Goal: Task Accomplishment & Management: Use online tool/utility

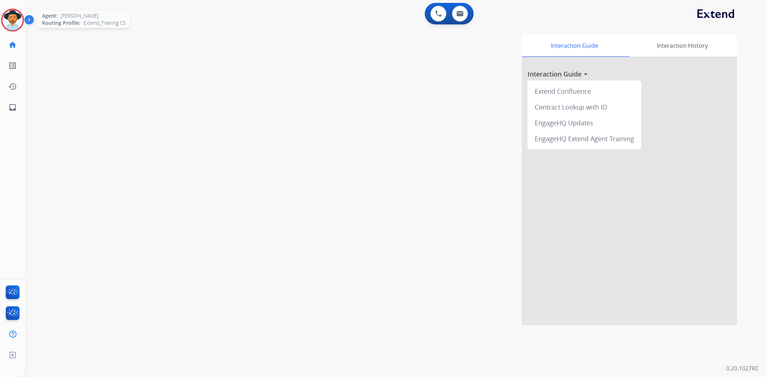
click at [4, 22] on img at bounding box center [13, 20] width 20 height 20
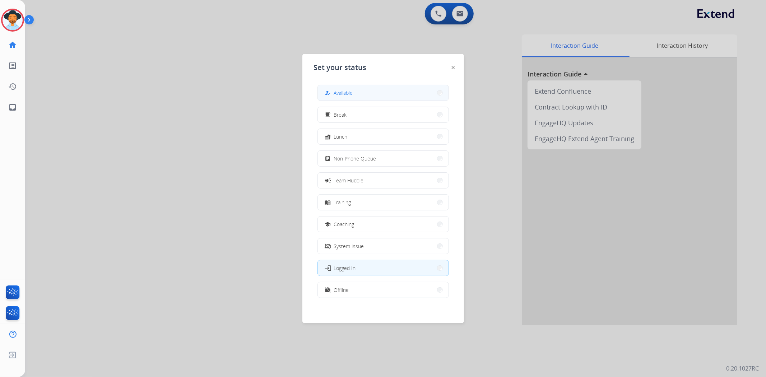
click at [381, 94] on button "how_to_reg Available" at bounding box center [383, 92] width 131 height 15
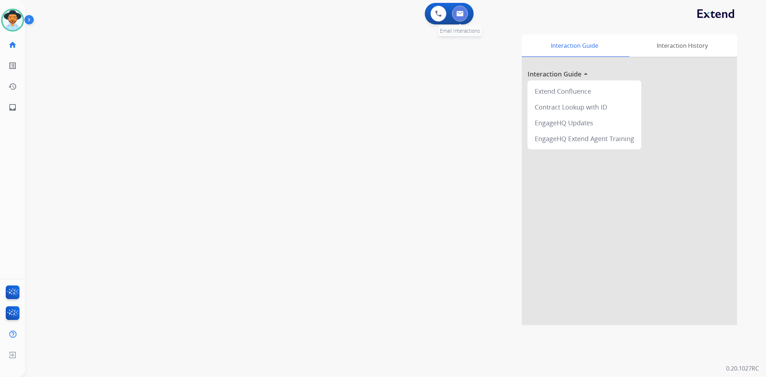
click at [464, 10] on button at bounding box center [460, 14] width 16 height 16
select select "**********"
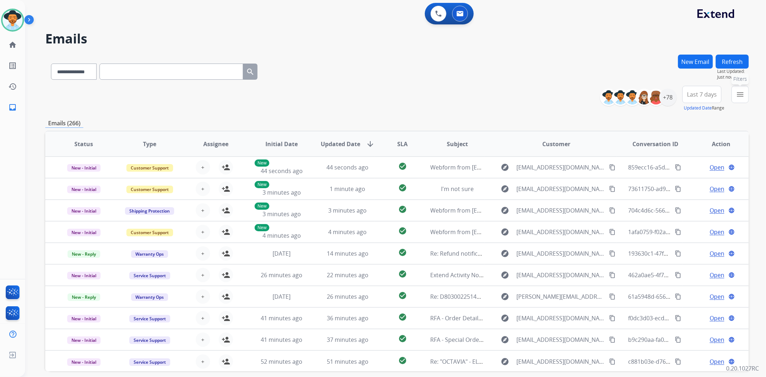
click at [689, 98] on mat-icon "menu" at bounding box center [740, 94] width 9 height 9
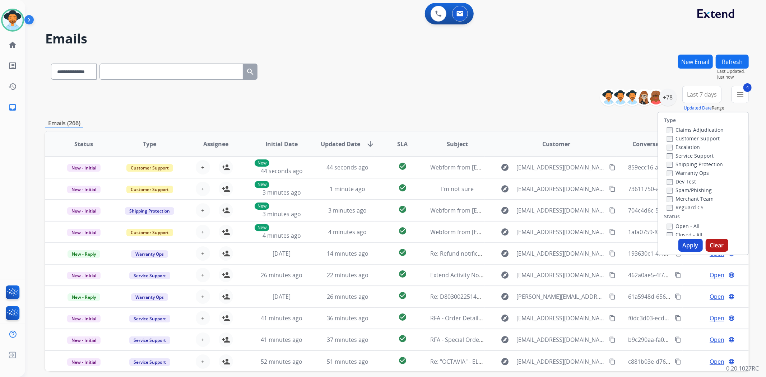
click at [689, 246] on button "Apply" at bounding box center [691, 245] width 24 height 13
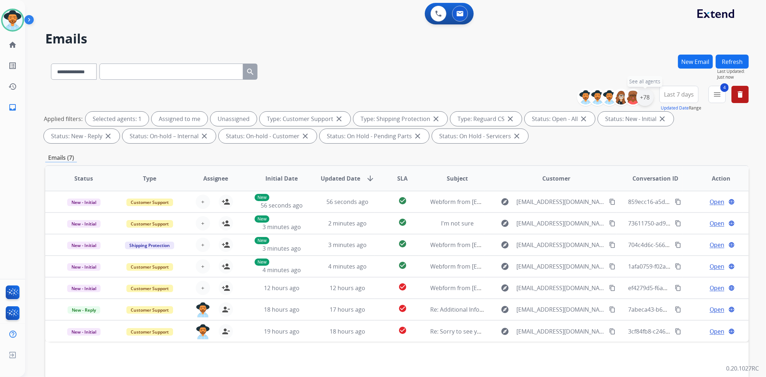
click at [649, 98] on div "+78" at bounding box center [645, 97] width 17 height 17
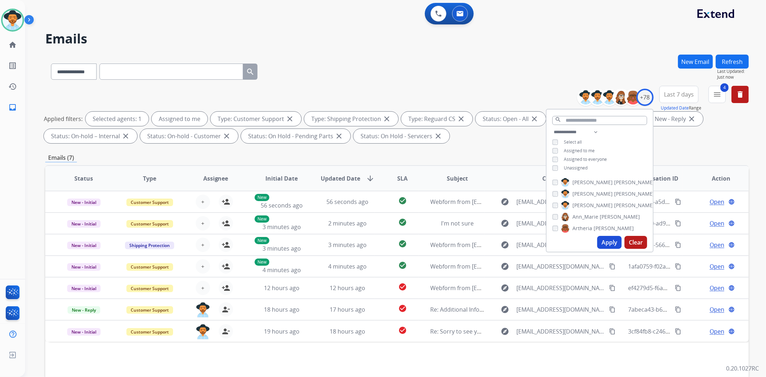
click at [616, 243] on button "Apply" at bounding box center [609, 242] width 24 height 13
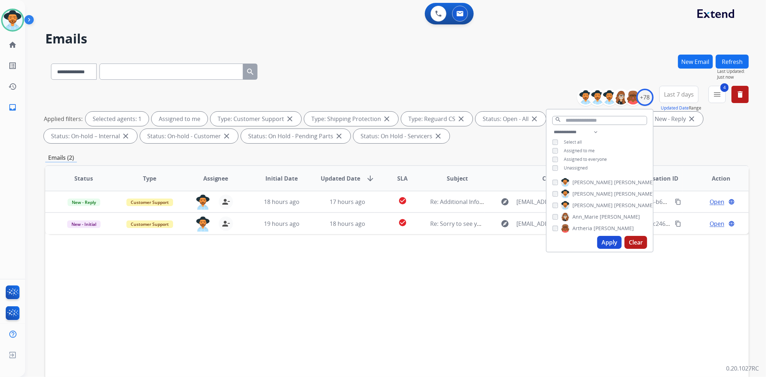
click at [500, 83] on div "**********" at bounding box center [397, 70] width 704 height 31
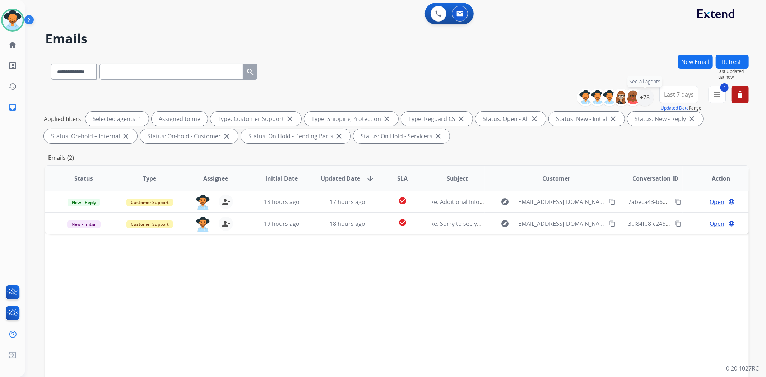
drag, startPoint x: 647, startPoint y: 96, endPoint x: 630, endPoint y: 107, distance: 19.8
click at [644, 96] on div "+78" at bounding box center [645, 97] width 17 height 17
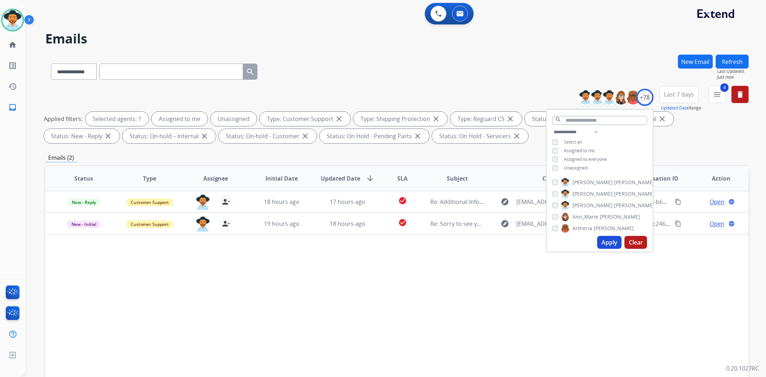
click at [604, 241] on button "Apply" at bounding box center [609, 242] width 24 height 13
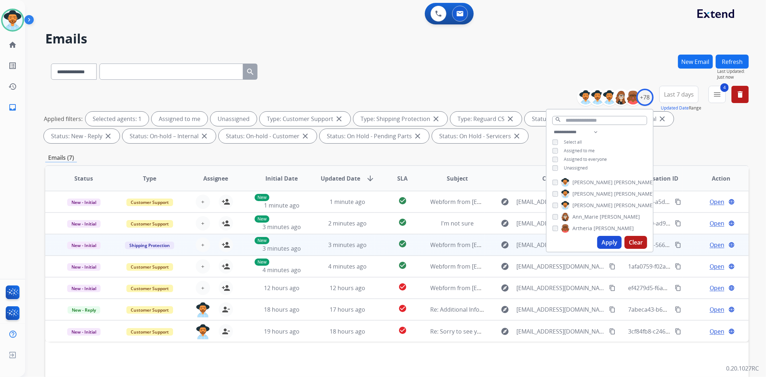
click at [689, 243] on div "Open language" at bounding box center [721, 245] width 54 height 9
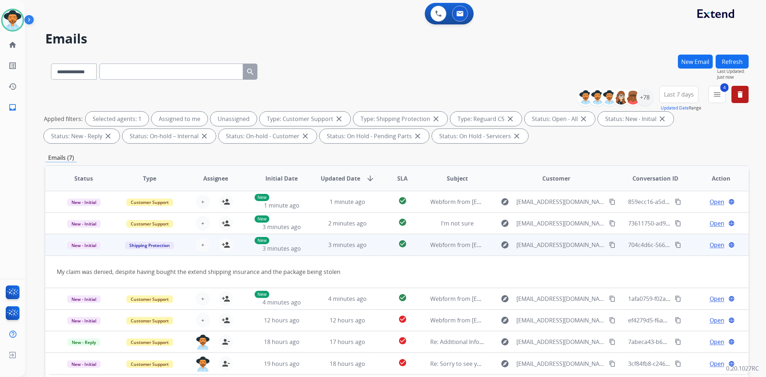
click at [689, 243] on span "Open" at bounding box center [717, 245] width 15 height 9
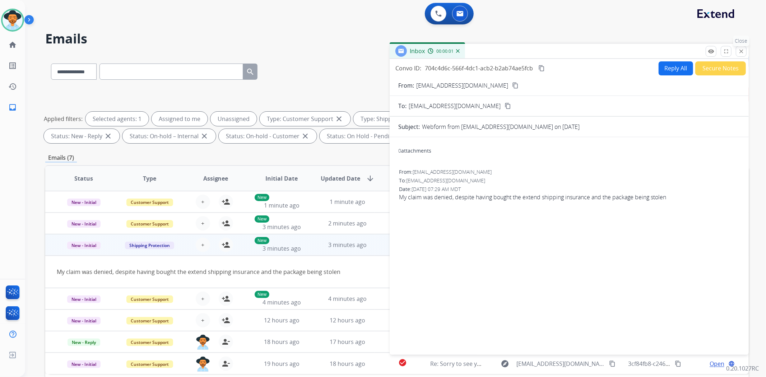
click at [689, 47] on button "close Close" at bounding box center [741, 51] width 11 height 11
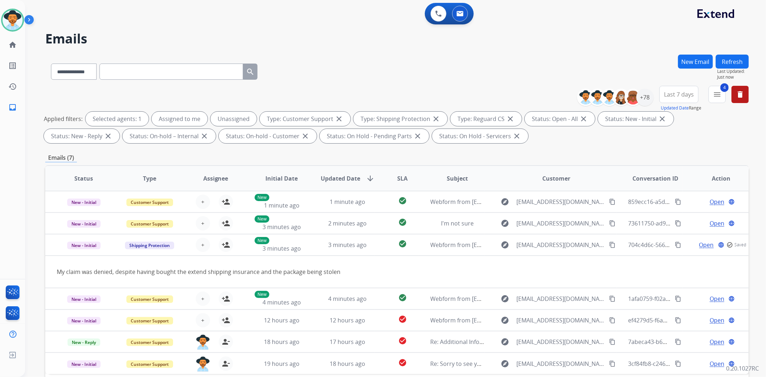
click at [468, 74] on div "**********" at bounding box center [397, 70] width 704 height 31
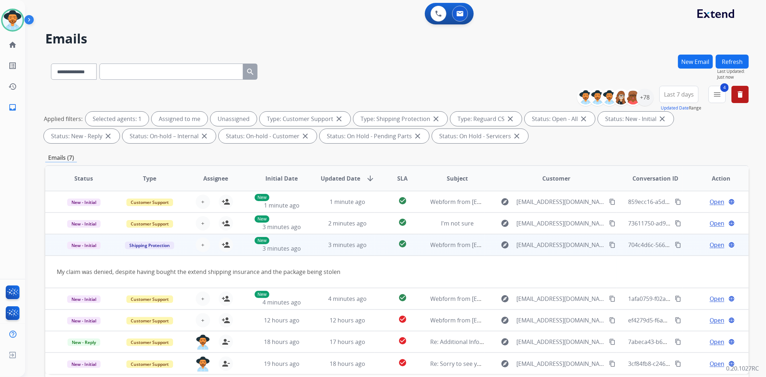
click at [611, 256] on td "My claim was denied, despite having bought the extend shipping insurance and th…" at bounding box center [331, 272] width 572 height 32
click at [606, 251] on td "explore Annaspencer919@gmail.com content_copy" at bounding box center [551, 245] width 132 height 22
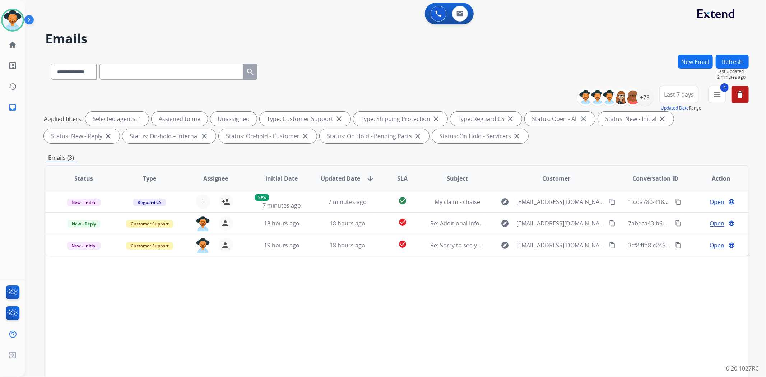
drag, startPoint x: 306, startPoint y: 34, endPoint x: 311, endPoint y: 37, distance: 6.3
click at [304, 33] on h2 "Emails" at bounding box center [397, 39] width 704 height 14
click at [101, 297] on div "Status Type Assignee Initial Date Updated Date arrow_downward SLA Subject Custo…" at bounding box center [397, 285] width 704 height 241
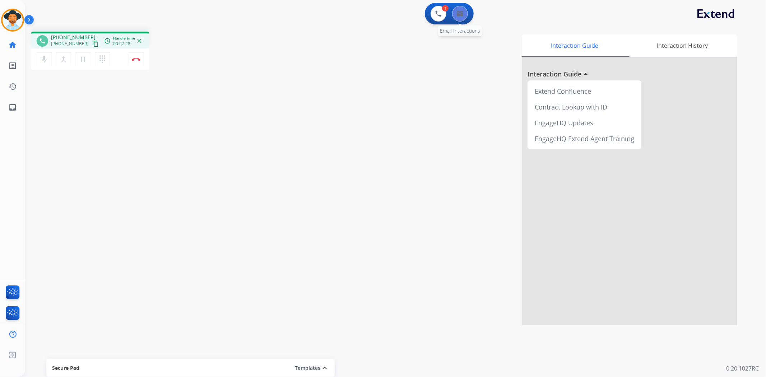
click at [464, 16] on button at bounding box center [460, 14] width 16 height 16
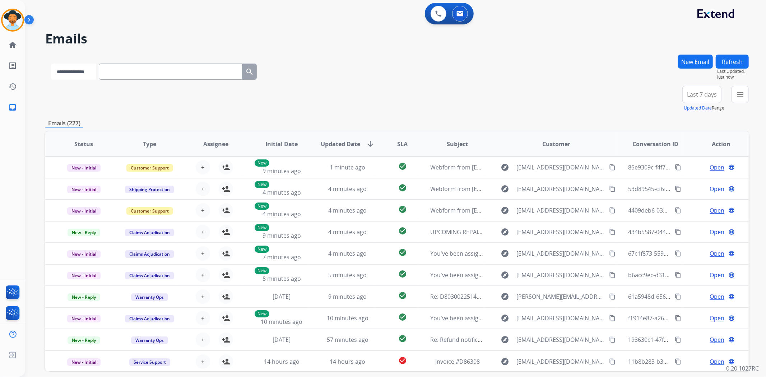
click at [61, 69] on select "**********" at bounding box center [73, 72] width 45 height 16
select select "**********"
click at [51, 64] on select "**********" at bounding box center [73, 72] width 45 height 16
click at [121, 72] on input "text" at bounding box center [172, 72] width 144 height 16
paste input "**********"
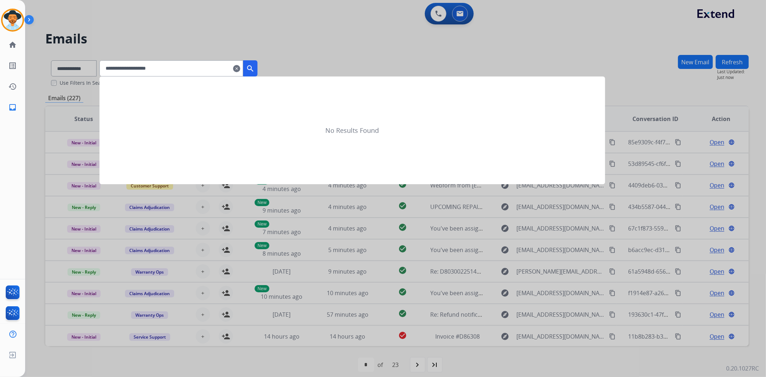
type input "**********"
click at [254, 71] on button "search" at bounding box center [250, 68] width 14 height 16
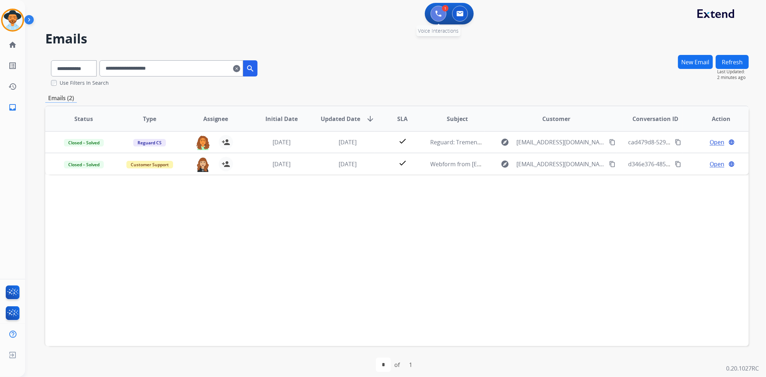
click at [443, 16] on button at bounding box center [439, 14] width 16 height 16
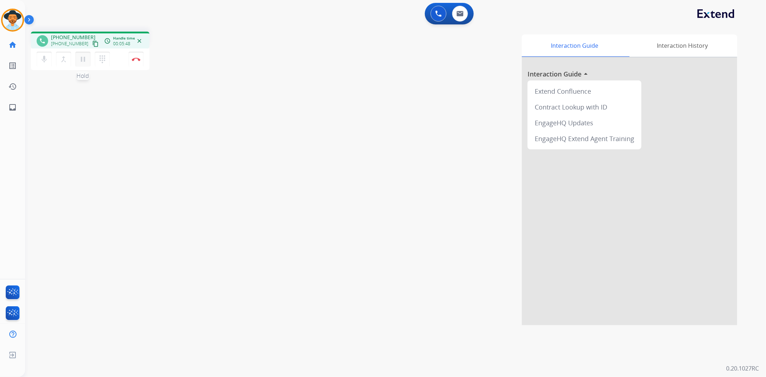
click at [87, 59] on mat-icon "pause" at bounding box center [83, 59] width 9 height 9
click at [110, 56] on div "dialpad Dialpad" at bounding box center [104, 59] width 19 height 15
click at [105, 55] on mat-icon "dialpad" at bounding box center [102, 59] width 9 height 9
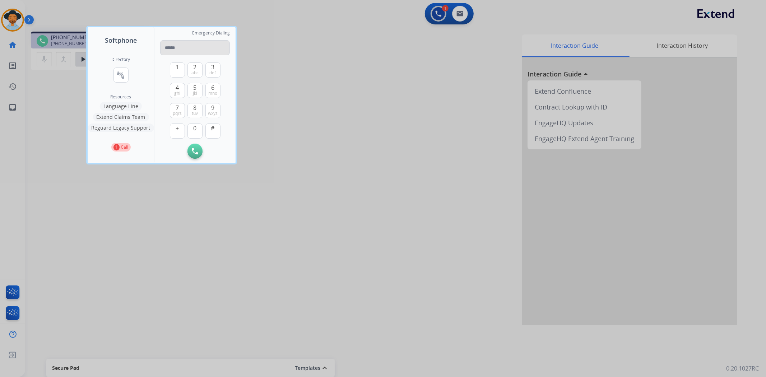
click at [188, 49] on input "tel" at bounding box center [195, 47] width 70 height 15
type input "**********"
click at [200, 152] on button "Initiate Call" at bounding box center [195, 151] width 15 height 15
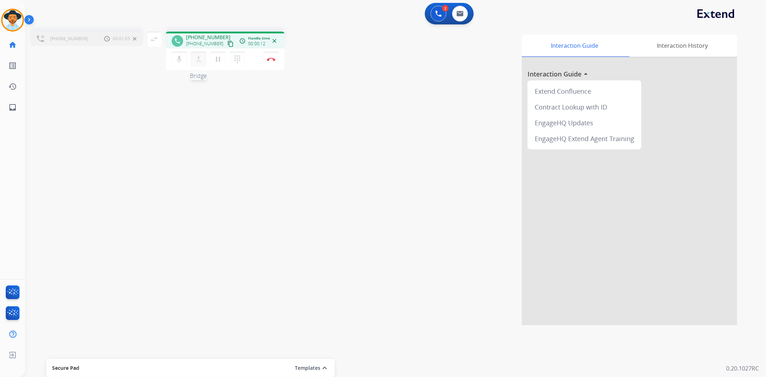
click at [199, 58] on mat-icon "merge_type" at bounding box center [198, 59] width 9 height 9
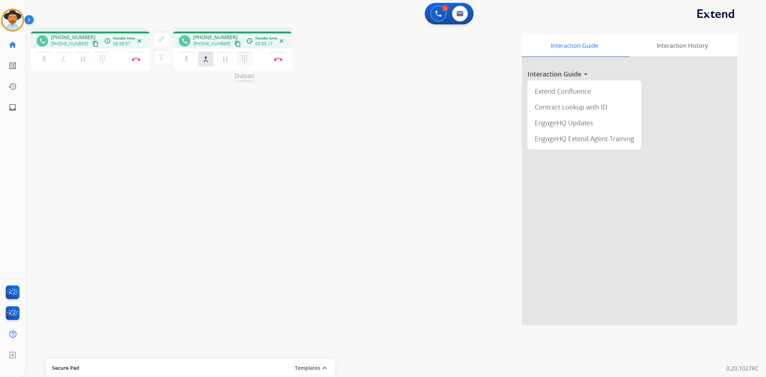
click at [249, 56] on button "dialpad Dialpad" at bounding box center [244, 59] width 15 height 15
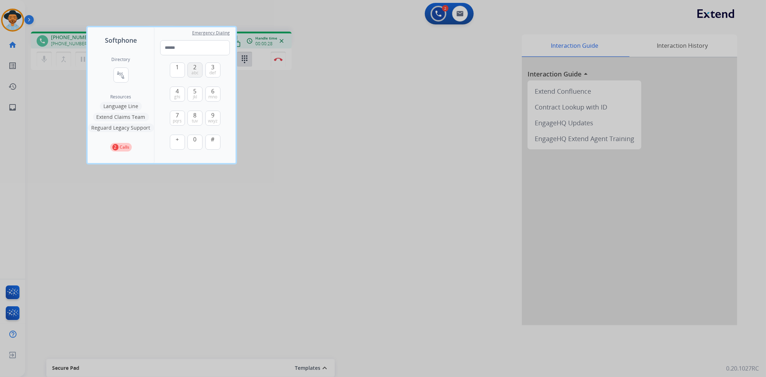
click at [191, 70] on span "abc" at bounding box center [194, 73] width 7 height 6
type input "*"
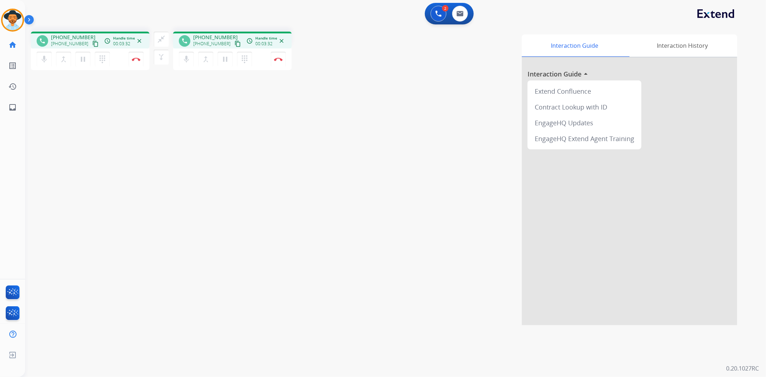
click at [327, 138] on div "Interaction Guide Interaction History Interaction Guide arrow_drop_up Extend Co…" at bounding box center [516, 179] width 443 height 291
click at [285, 56] on button "Disconnect" at bounding box center [278, 59] width 15 height 15
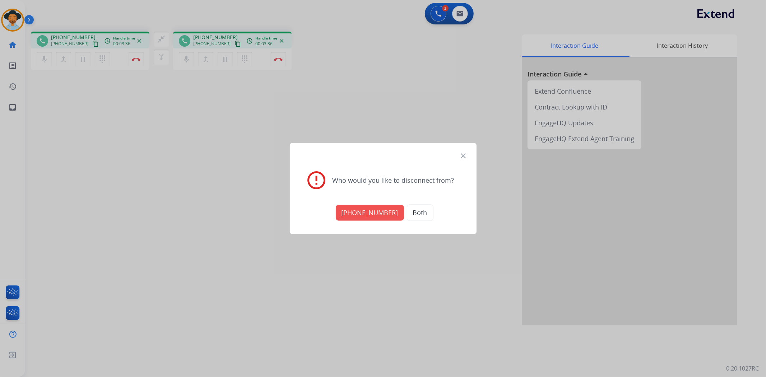
click at [364, 209] on button "[PHONE_NUMBER]" at bounding box center [370, 213] width 68 height 16
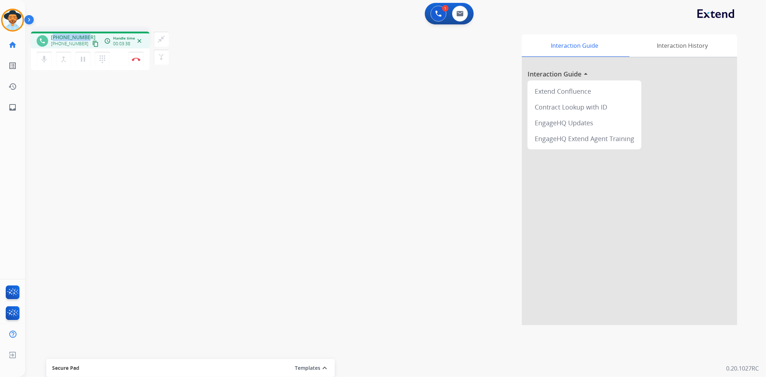
drag, startPoint x: 85, startPoint y: 35, endPoint x: 52, endPoint y: 35, distance: 33.1
click at [52, 35] on div "[PHONE_NUMBER] [PHONE_NUMBER] content_copy" at bounding box center [75, 41] width 49 height 14
copy span "18133937045"
click at [131, 61] on button "Disconnect" at bounding box center [136, 59] width 15 height 15
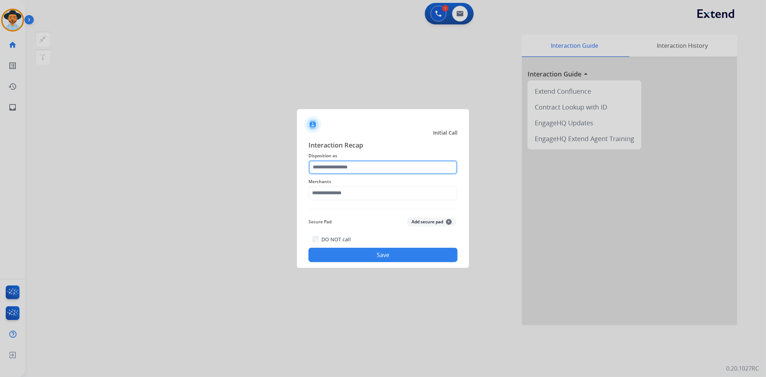
click at [357, 160] on input "text" at bounding box center [383, 167] width 149 height 14
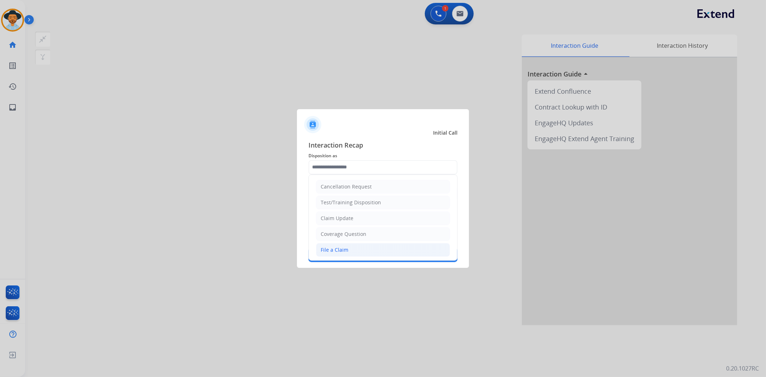
click at [351, 247] on li "File a Claim" at bounding box center [383, 250] width 134 height 14
type input "**********"
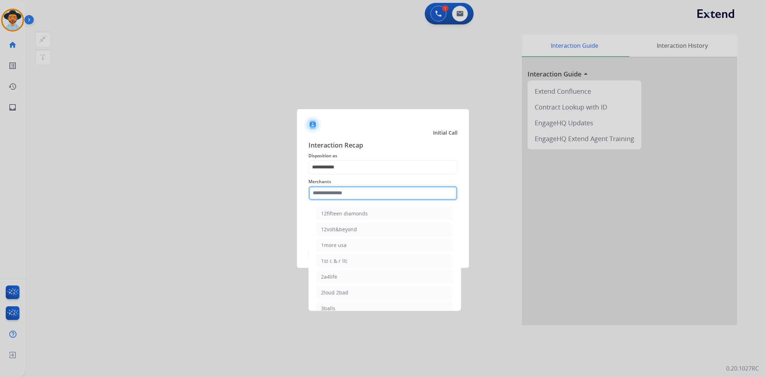
click at [360, 192] on input "text" at bounding box center [383, 193] width 149 height 14
type input "*"
click at [380, 231] on li "Ashley furniture" at bounding box center [384, 230] width 137 height 14
type input "**********"
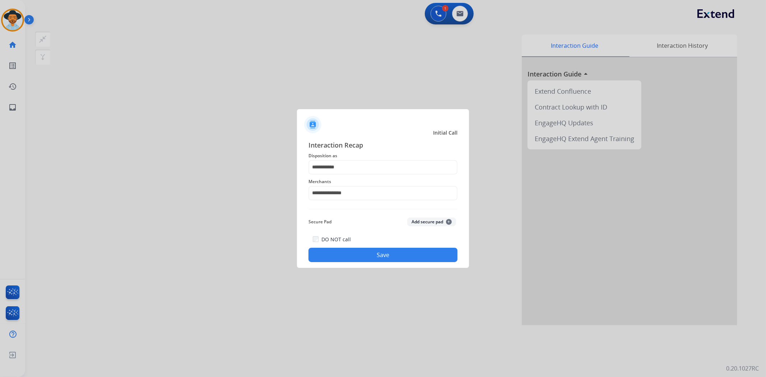
click at [374, 255] on button "Save" at bounding box center [383, 255] width 149 height 14
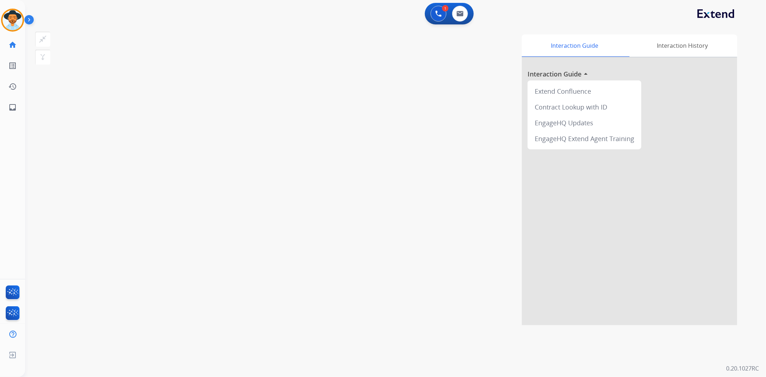
click at [473, 8] on app-action-bar "1 Voice Interactions 0 Email Interactions" at bounding box center [449, 14] width 49 height 22
click at [453, 11] on button at bounding box center [460, 14] width 16 height 16
select select "**********"
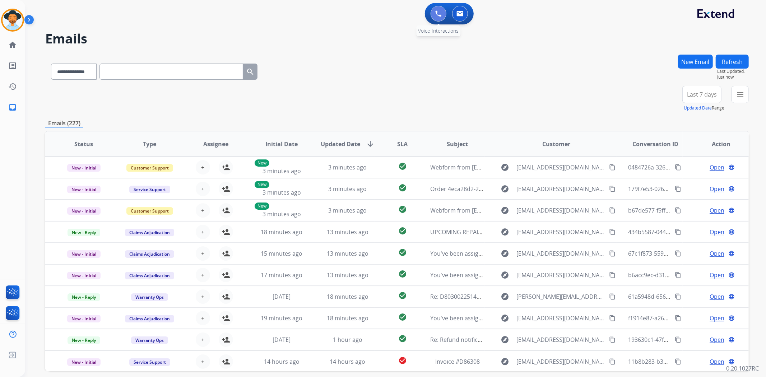
click at [436, 10] on img at bounding box center [438, 13] width 6 height 6
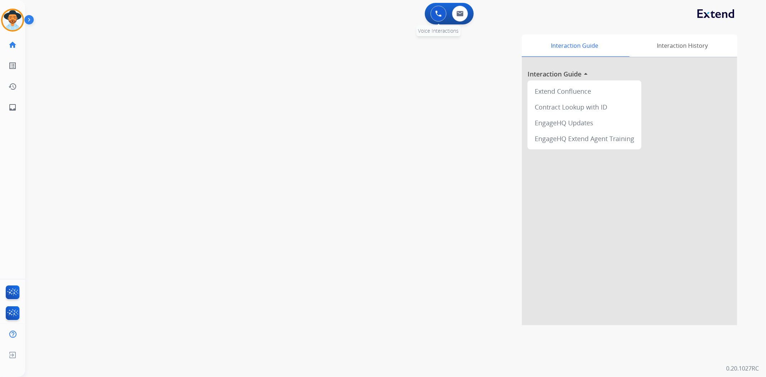
click at [440, 9] on button at bounding box center [439, 14] width 16 height 16
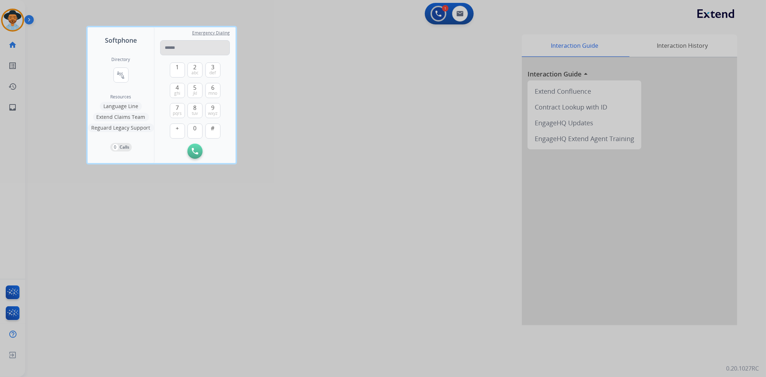
click at [171, 48] on input "tel" at bounding box center [195, 47] width 70 height 15
type input "**********"
click at [193, 154] on button "Initiate Call" at bounding box center [195, 151] width 15 height 15
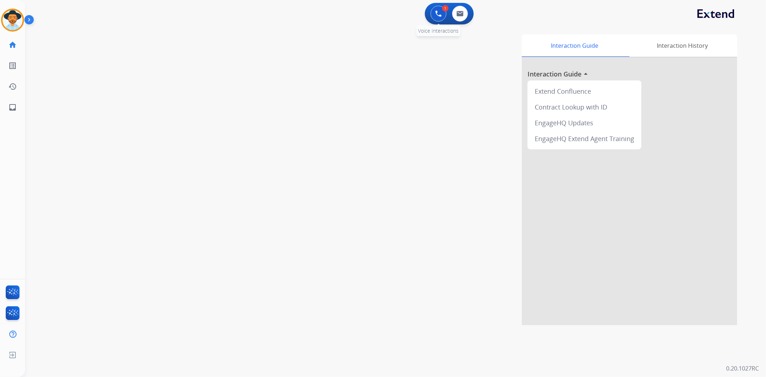
click at [442, 16] on button at bounding box center [439, 14] width 16 height 16
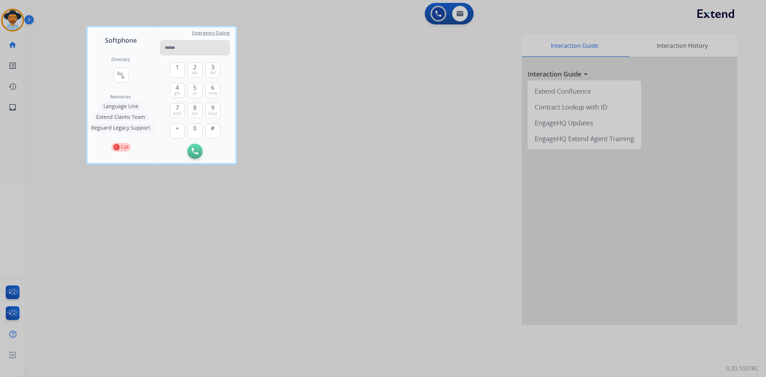
click at [168, 46] on input "tel" at bounding box center [195, 47] width 70 height 15
type input "**********"
click at [311, 95] on div at bounding box center [383, 188] width 766 height 377
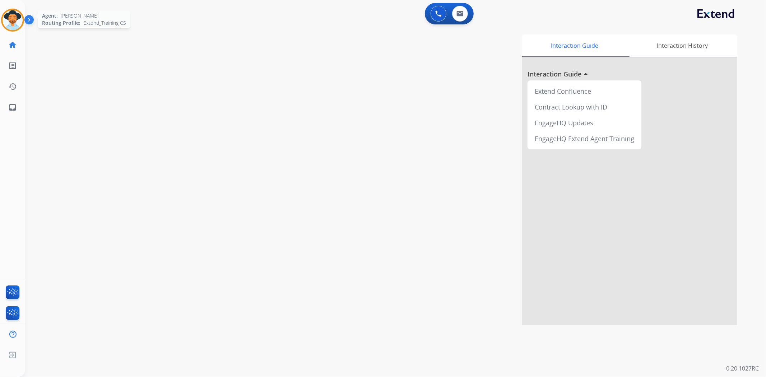
click at [8, 19] on img at bounding box center [13, 20] width 20 height 20
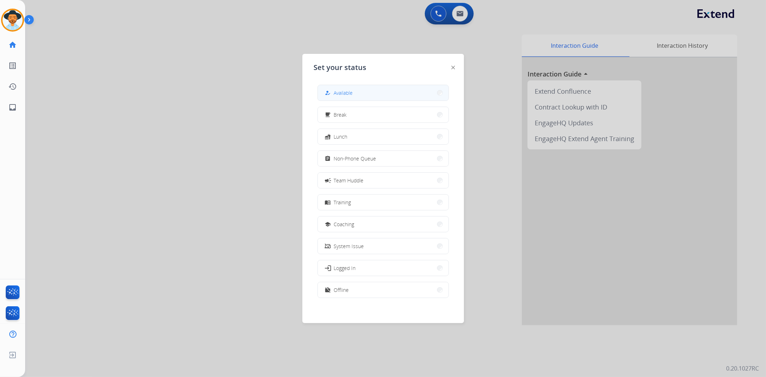
click at [388, 92] on button "how_to_reg Available" at bounding box center [383, 92] width 131 height 15
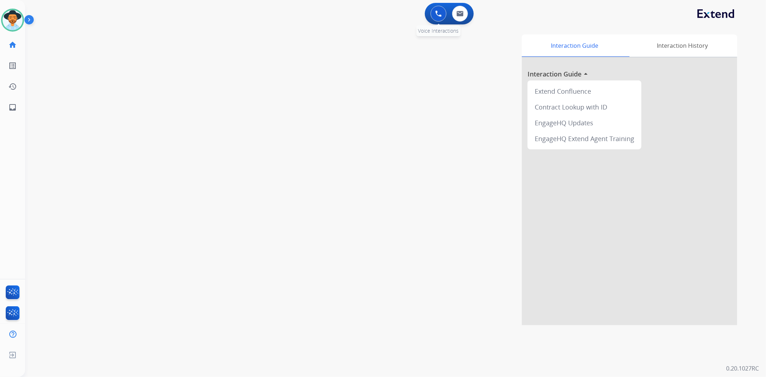
click at [442, 15] on button at bounding box center [439, 14] width 16 height 16
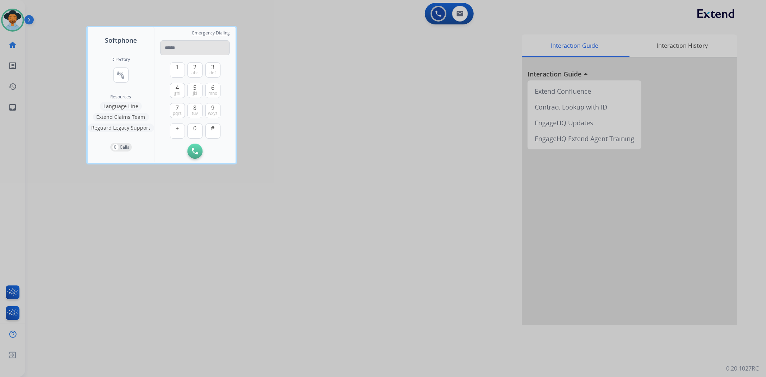
click at [192, 49] on input "tel" at bounding box center [195, 47] width 70 height 15
type input "**********"
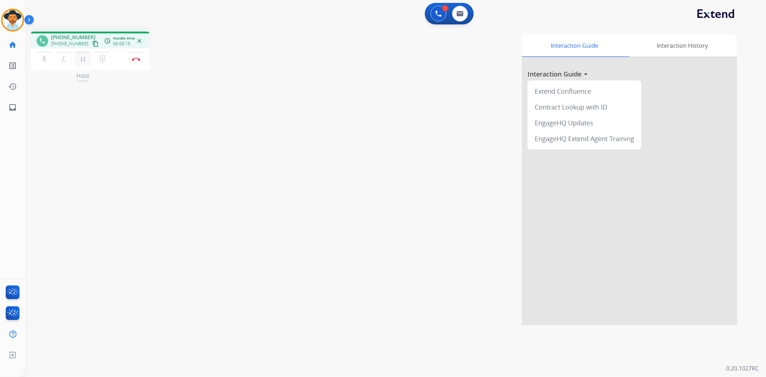
click at [85, 60] on mat-icon "pause" at bounding box center [83, 59] width 9 height 9
click at [100, 60] on mat-icon "dialpad" at bounding box center [102, 59] width 9 height 9
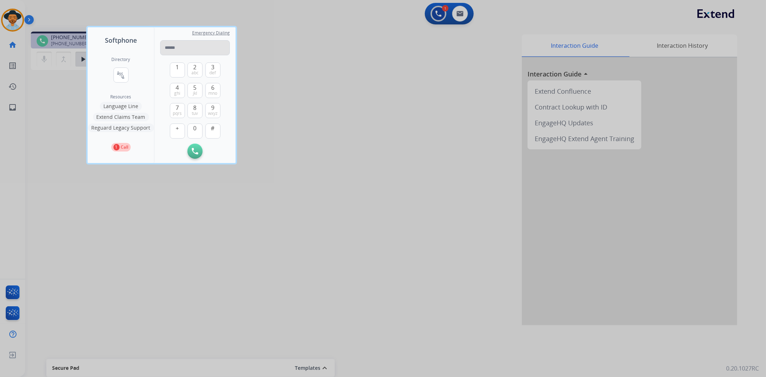
click at [179, 47] on input "tel" at bounding box center [195, 47] width 70 height 15
type input "**********"
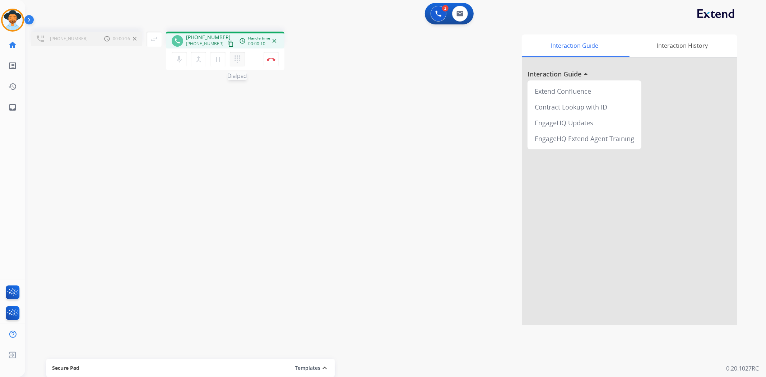
click at [240, 59] on mat-icon "dialpad" at bounding box center [237, 59] width 9 height 9
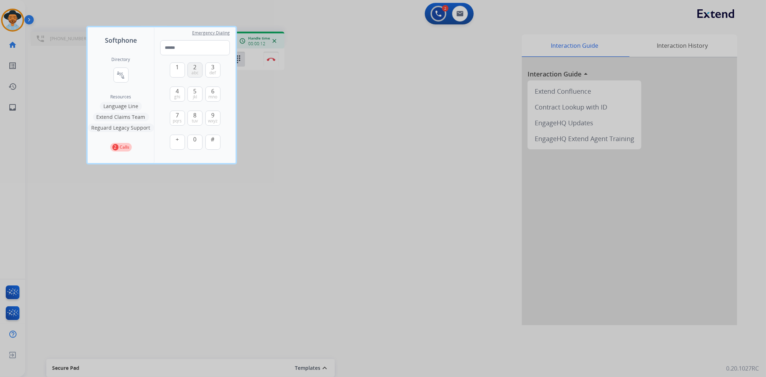
click at [193, 73] on span "abc" at bounding box center [194, 73] width 7 height 6
type input "*"
click at [258, 121] on div at bounding box center [383, 188] width 766 height 377
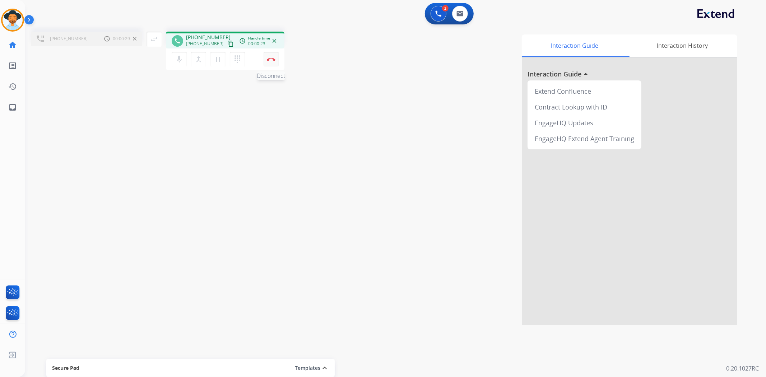
click at [270, 62] on button "Disconnect" at bounding box center [271, 59] width 15 height 15
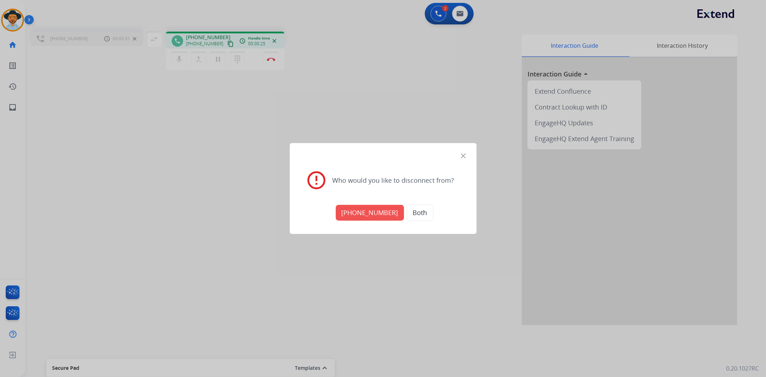
click at [372, 207] on button "[PHONE_NUMBER]" at bounding box center [370, 213] width 68 height 16
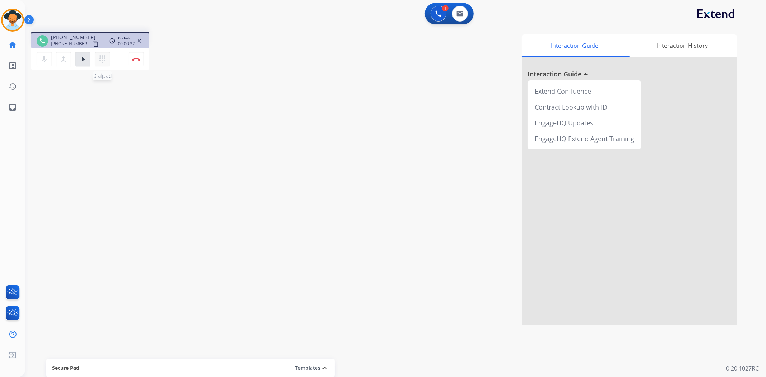
click at [104, 58] on mat-icon "dialpad" at bounding box center [102, 59] width 9 height 9
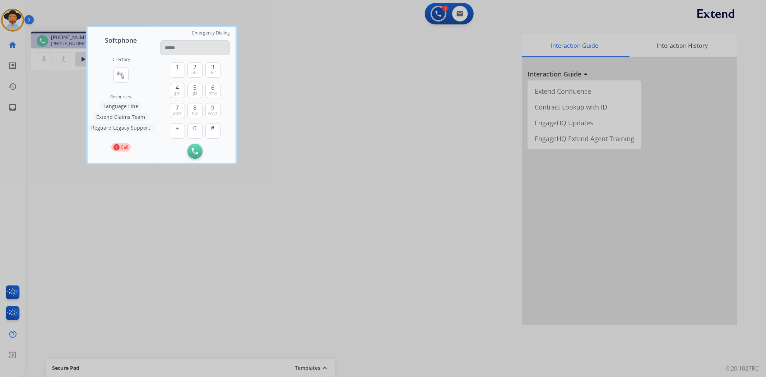
click at [203, 45] on input "tel" at bounding box center [195, 47] width 70 height 15
type input "**********"
click at [201, 149] on button "Initiate Call" at bounding box center [195, 151] width 15 height 15
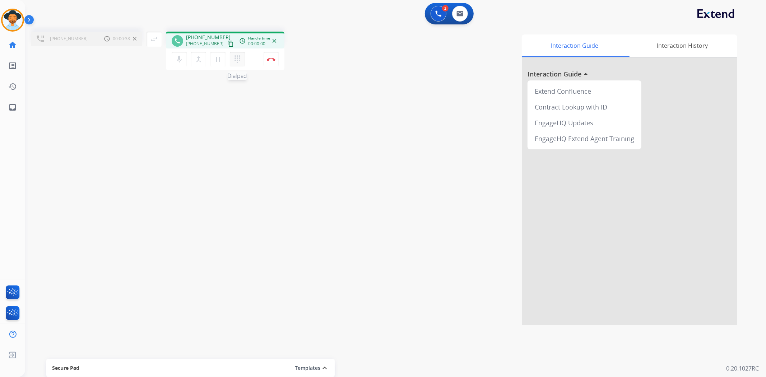
click at [242, 58] on button "dialpad Dialpad" at bounding box center [237, 59] width 15 height 15
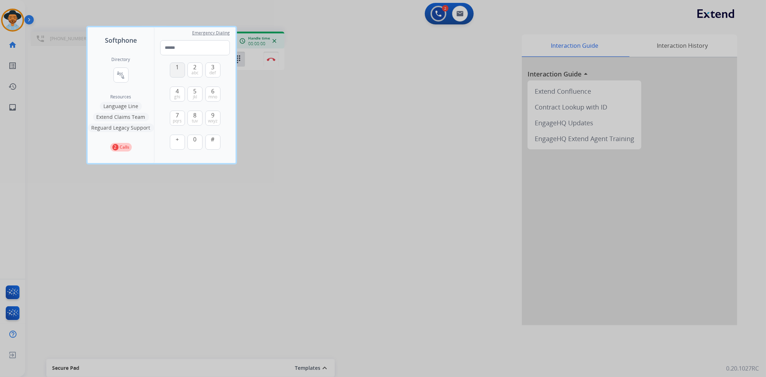
click at [176, 63] on button "1" at bounding box center [177, 70] width 15 height 15
click at [176, 69] on span "1" at bounding box center [177, 67] width 3 height 9
type input "**"
click at [289, 143] on div at bounding box center [383, 188] width 766 height 377
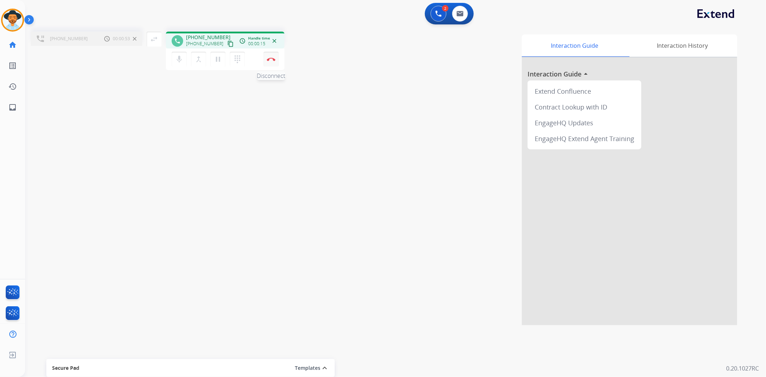
click at [277, 57] on button "Disconnect" at bounding box center [271, 59] width 15 height 15
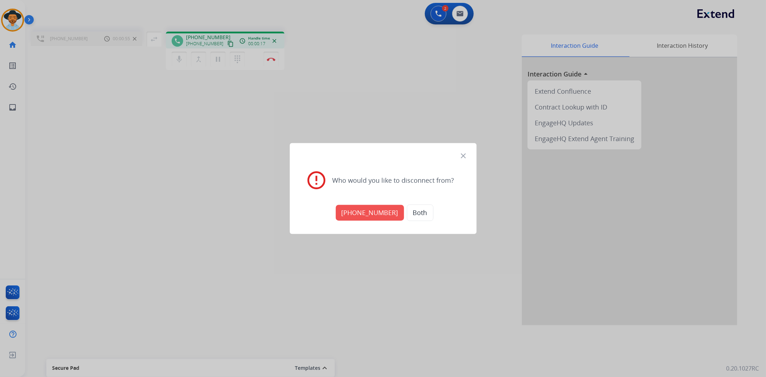
click at [467, 153] on mat-icon "close" at bounding box center [463, 156] width 9 height 9
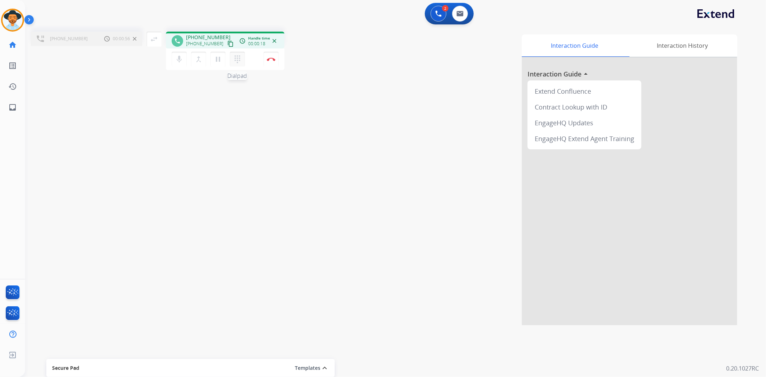
click at [238, 57] on mat-icon "dialpad" at bounding box center [237, 59] width 9 height 9
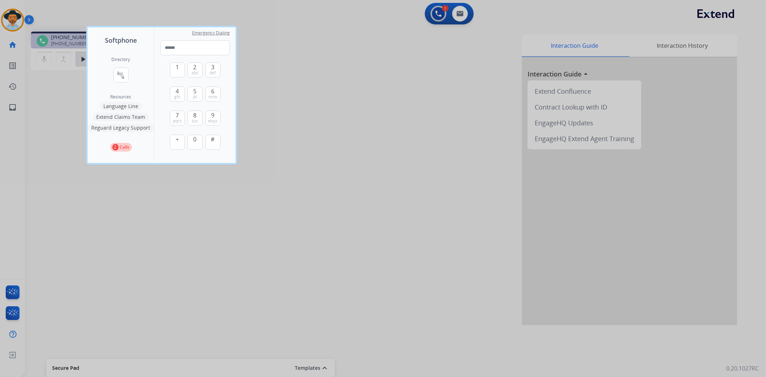
drag, startPoint x: 310, startPoint y: 84, endPoint x: 298, endPoint y: 85, distance: 11.5
click at [310, 85] on div at bounding box center [383, 188] width 766 height 377
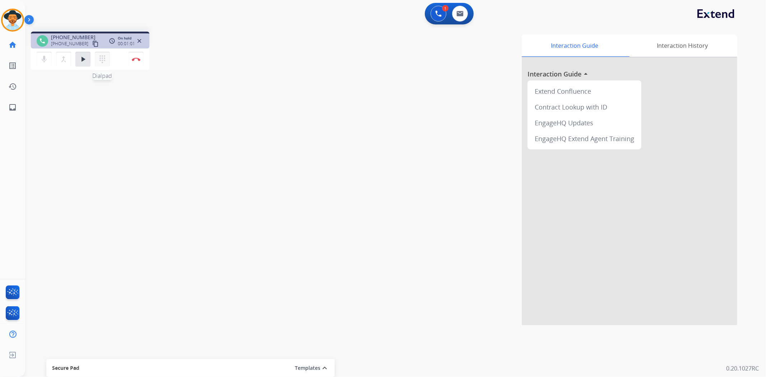
click at [100, 59] on mat-icon "dialpad" at bounding box center [102, 59] width 9 height 9
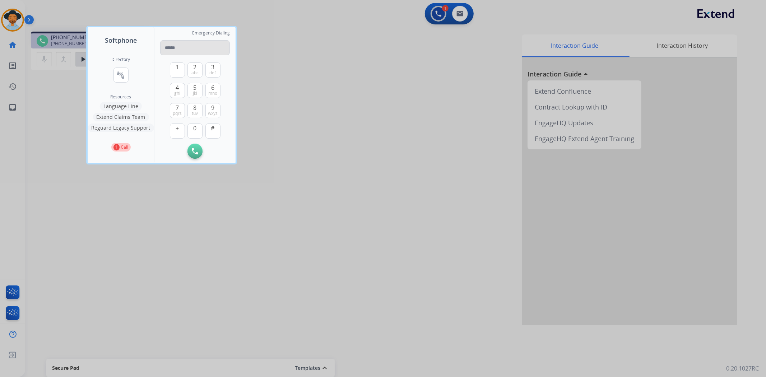
click at [171, 49] on input "tel" at bounding box center [195, 47] width 70 height 15
type input "**********"
click at [200, 149] on button "Initiate Call" at bounding box center [195, 151] width 15 height 15
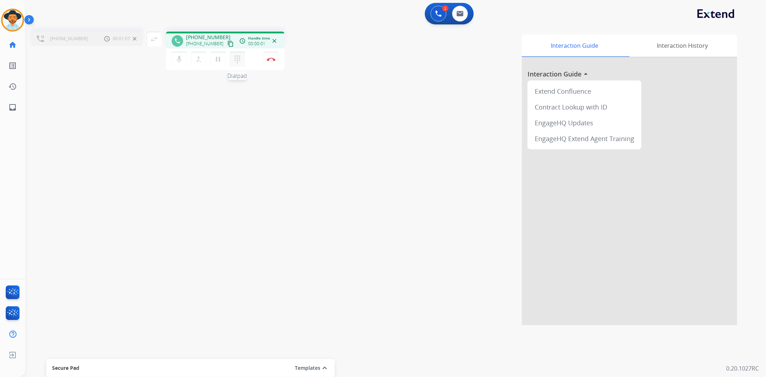
click at [232, 54] on button "dialpad Dialpad" at bounding box center [237, 59] width 15 height 15
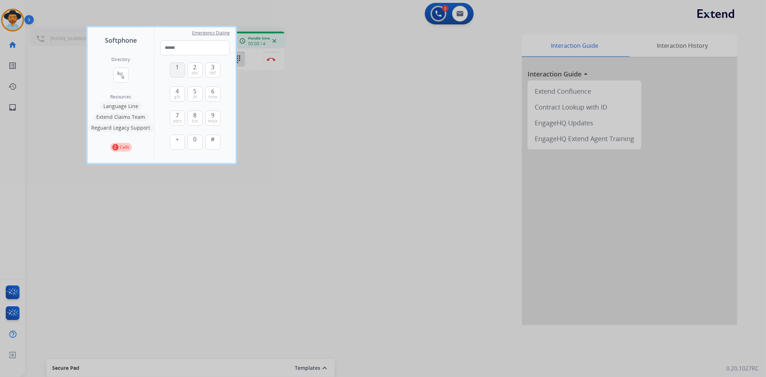
click at [177, 66] on span "1" at bounding box center [177, 67] width 3 height 9
type input "*"
click at [328, 133] on div at bounding box center [383, 188] width 766 height 377
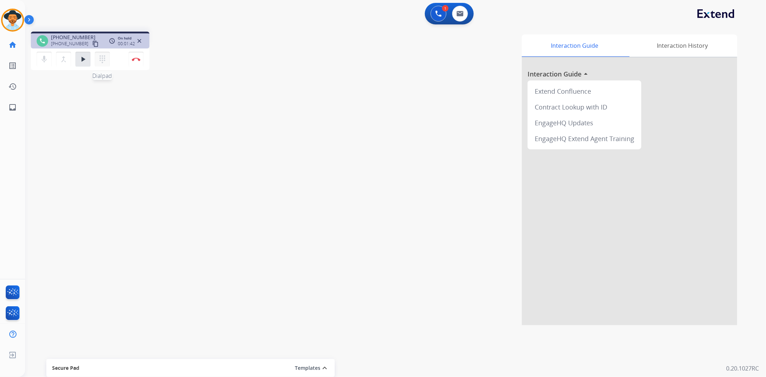
click at [106, 55] on mat-icon "dialpad" at bounding box center [102, 59] width 9 height 9
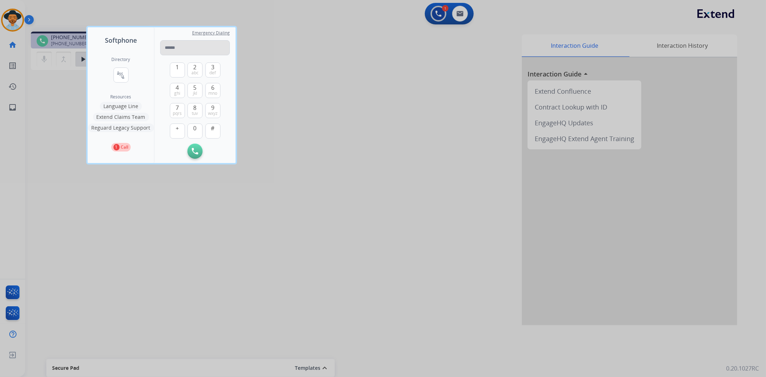
click at [192, 44] on input "tel" at bounding box center [195, 47] width 70 height 15
type input "**********"
click at [194, 149] on img at bounding box center [195, 151] width 6 height 6
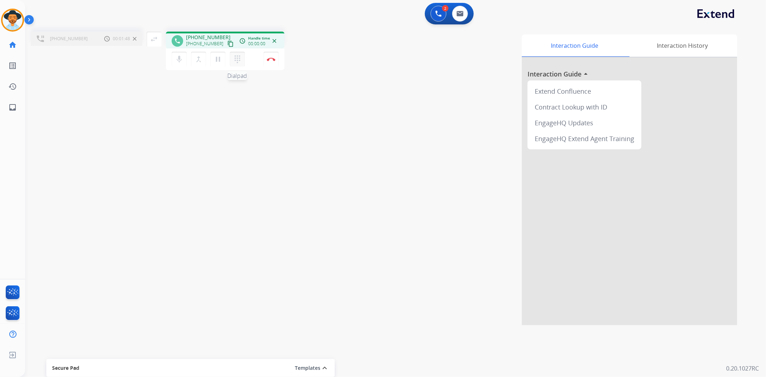
click at [238, 61] on mat-icon "dialpad" at bounding box center [237, 59] width 9 height 9
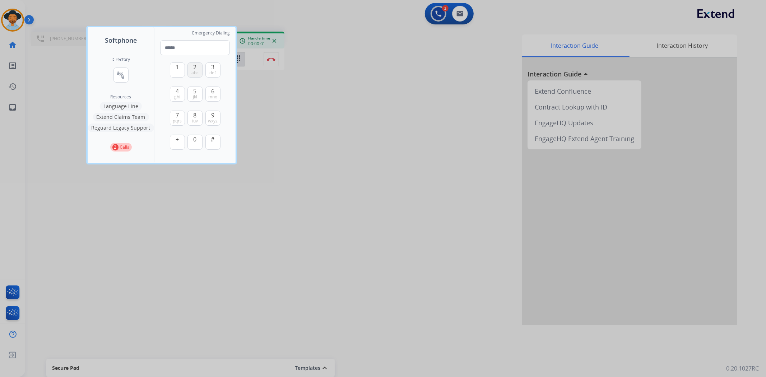
click at [199, 76] on button "2 abc" at bounding box center [195, 70] width 15 height 15
type input "*"
click at [282, 92] on div at bounding box center [383, 188] width 766 height 377
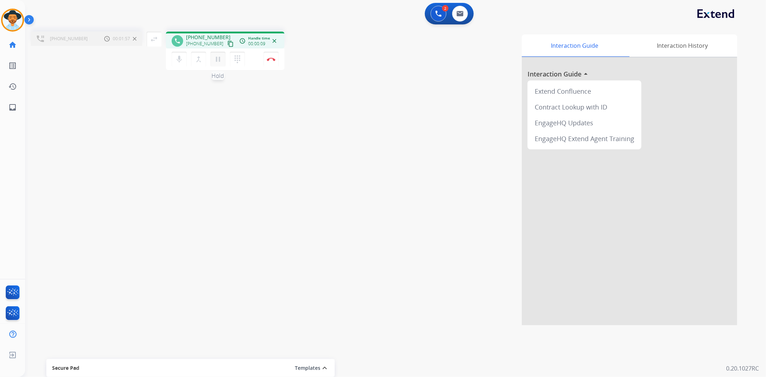
click at [220, 63] on button "pause Hold" at bounding box center [218, 59] width 15 height 15
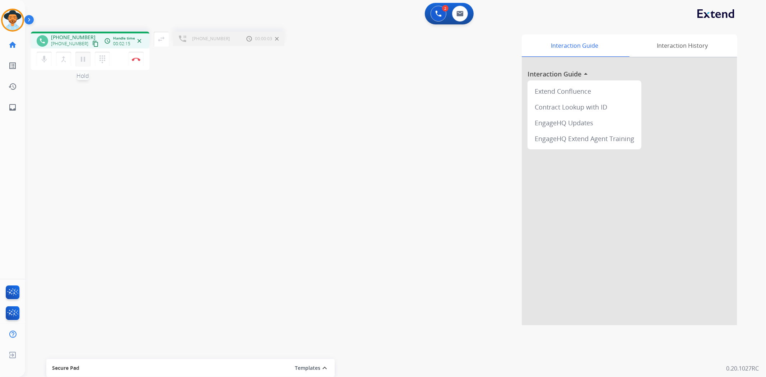
click at [88, 58] on button "pause Hold" at bounding box center [82, 59] width 15 height 15
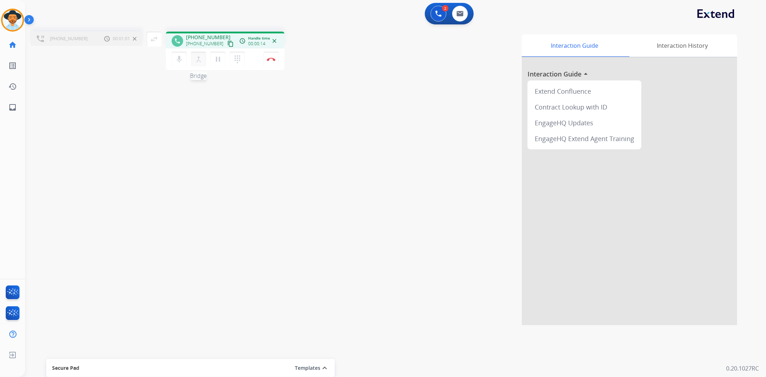
click at [201, 60] on mat-icon "merge_type" at bounding box center [198, 59] width 9 height 9
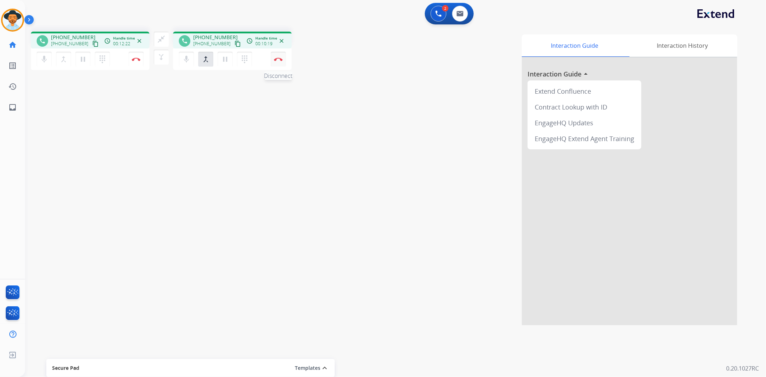
click at [281, 57] on img at bounding box center [278, 59] width 9 height 4
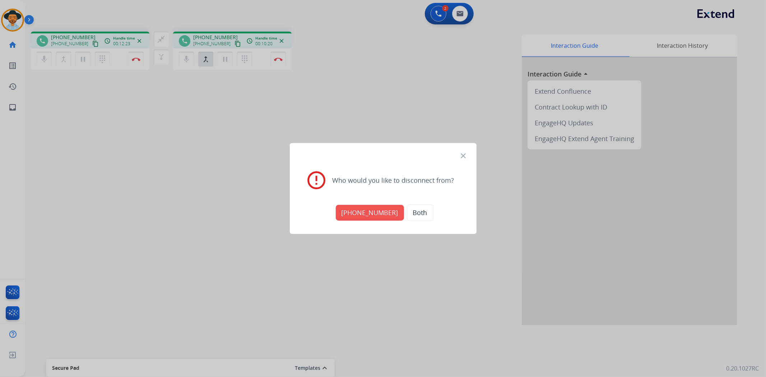
click at [354, 212] on button "[PHONE_NUMBER]" at bounding box center [370, 213] width 68 height 16
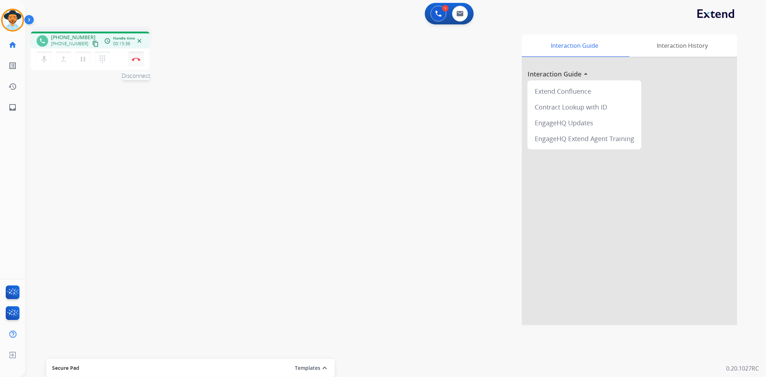
click at [132, 60] on img at bounding box center [136, 59] width 9 height 4
click at [226, 114] on div "swap_horiz Break voice bridge close_fullscreen Connect 3-Way Call merge_type Se…" at bounding box center [387, 176] width 724 height 300
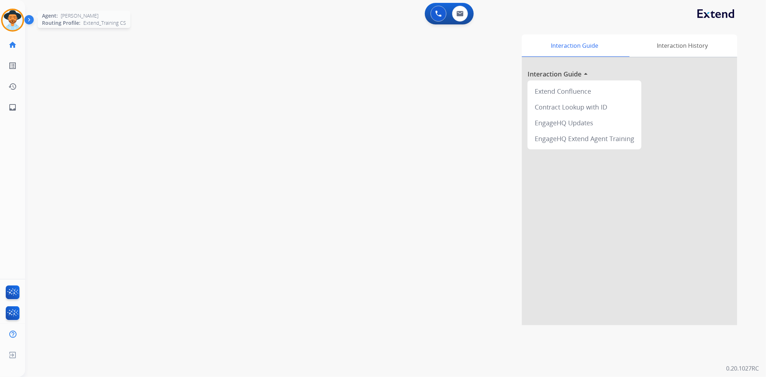
click at [17, 26] on img at bounding box center [13, 20] width 20 height 20
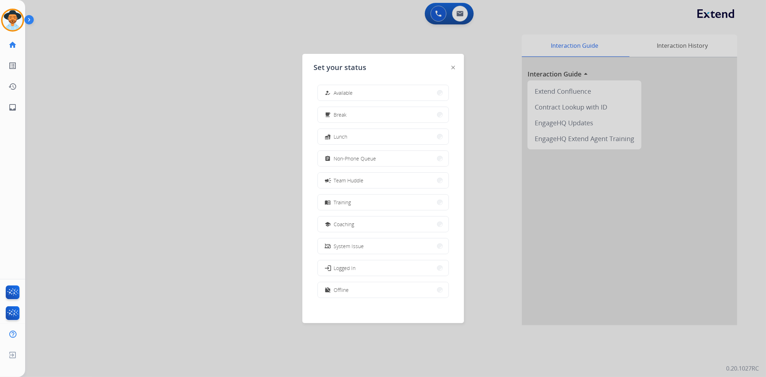
click at [148, 175] on div at bounding box center [383, 188] width 766 height 377
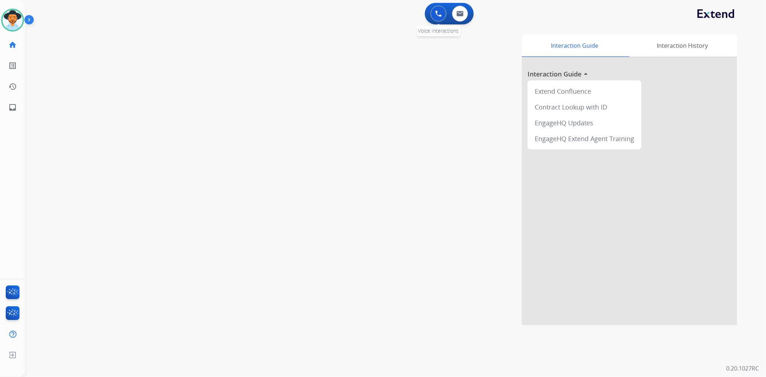
click at [437, 11] on img at bounding box center [438, 13] width 6 height 6
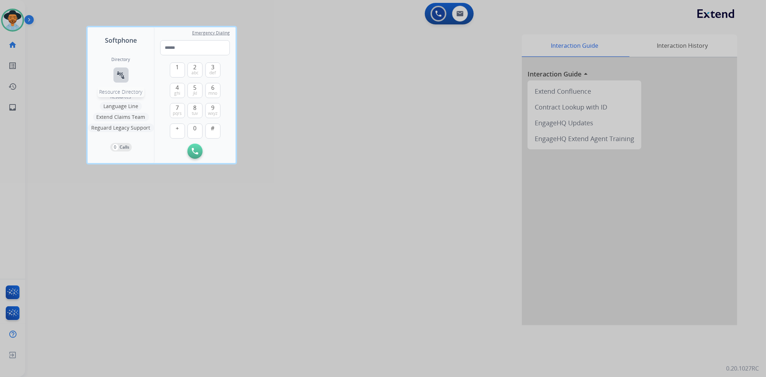
click at [125, 77] on mat-icon "connect_without_contact" at bounding box center [121, 75] width 9 height 9
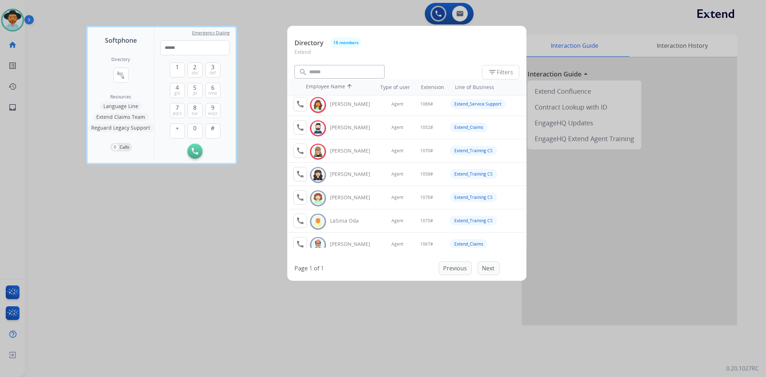
scroll to position [145, 0]
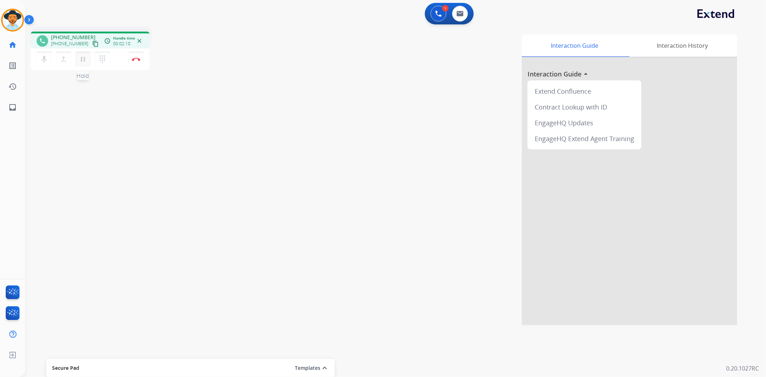
click at [83, 59] on mat-icon "pause" at bounding box center [83, 59] width 9 height 9
click at [82, 67] on div "mic Mute merge_type Bridge play_arrow Hold dialpad Dialpad Disconnect" at bounding box center [90, 59] width 119 height 22
click at [81, 62] on mat-icon "play_arrow" at bounding box center [83, 59] width 9 height 9
click at [134, 62] on button "Disconnect" at bounding box center [136, 59] width 15 height 15
click at [10, 17] on img at bounding box center [13, 20] width 20 height 20
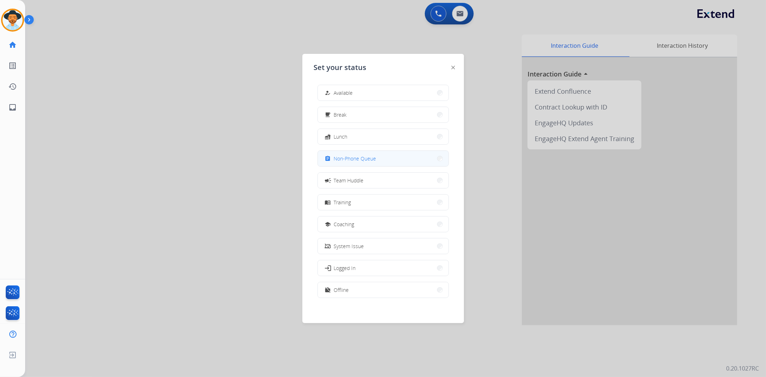
click at [341, 163] on div "assignment Non-Phone Queue" at bounding box center [350, 158] width 53 height 9
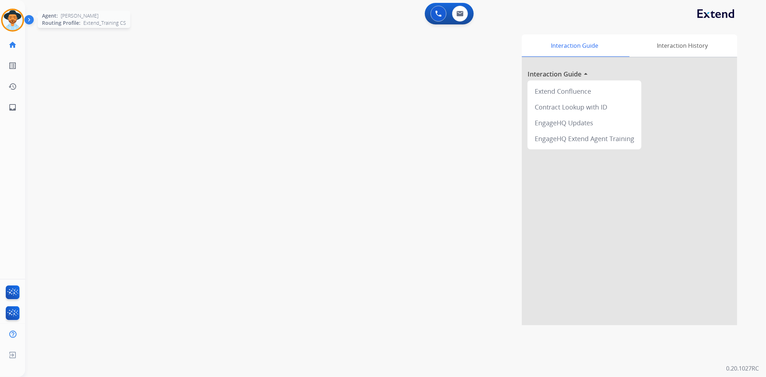
click at [14, 22] on img at bounding box center [13, 20] width 20 height 20
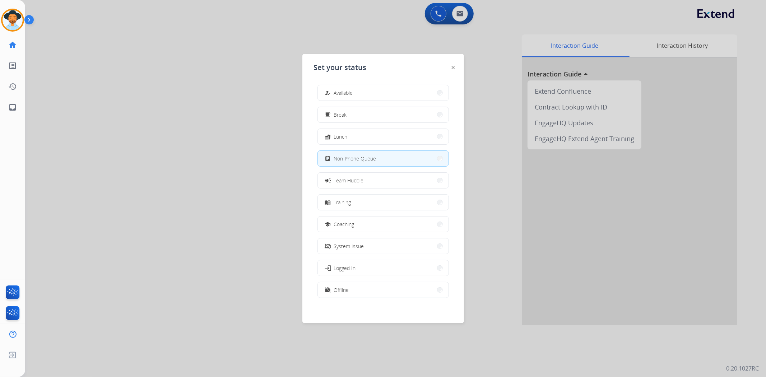
click at [174, 47] on div at bounding box center [383, 188] width 766 height 377
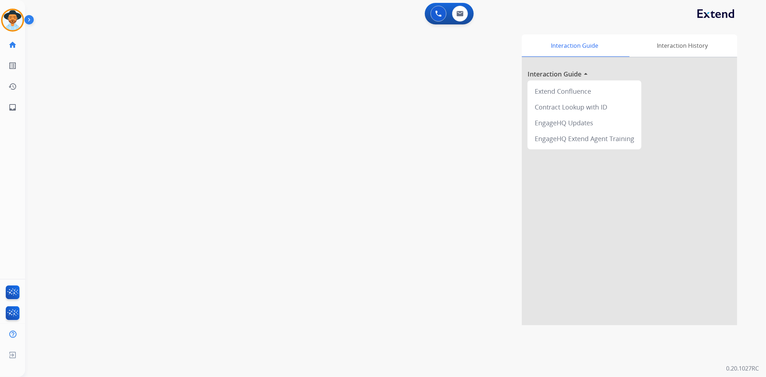
click at [174, 67] on div "swap_horiz Break voice bridge close_fullscreen Connect 3-Way Call merge_type Se…" at bounding box center [387, 176] width 724 height 300
